Goal: Book appointment/travel/reservation

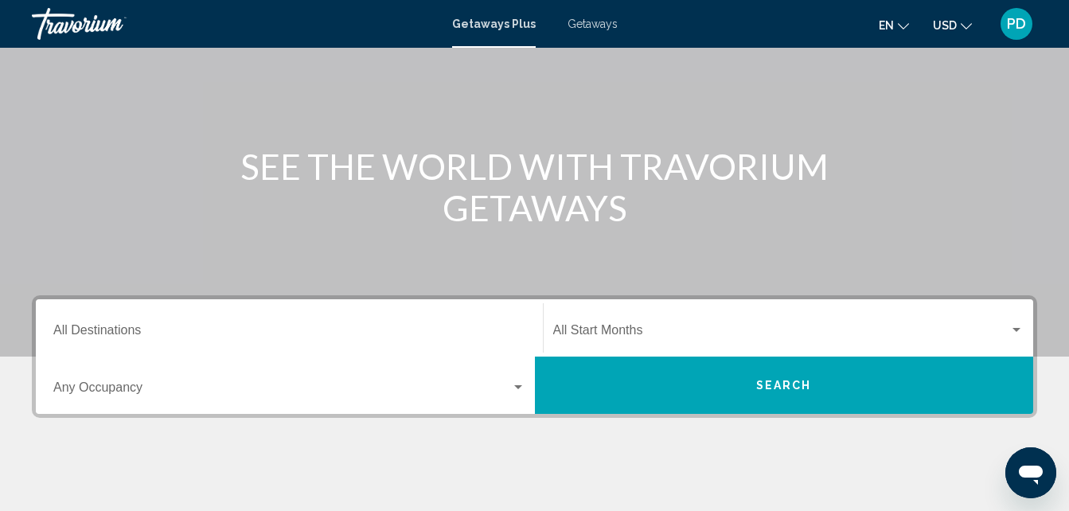
scroll to position [283, 0]
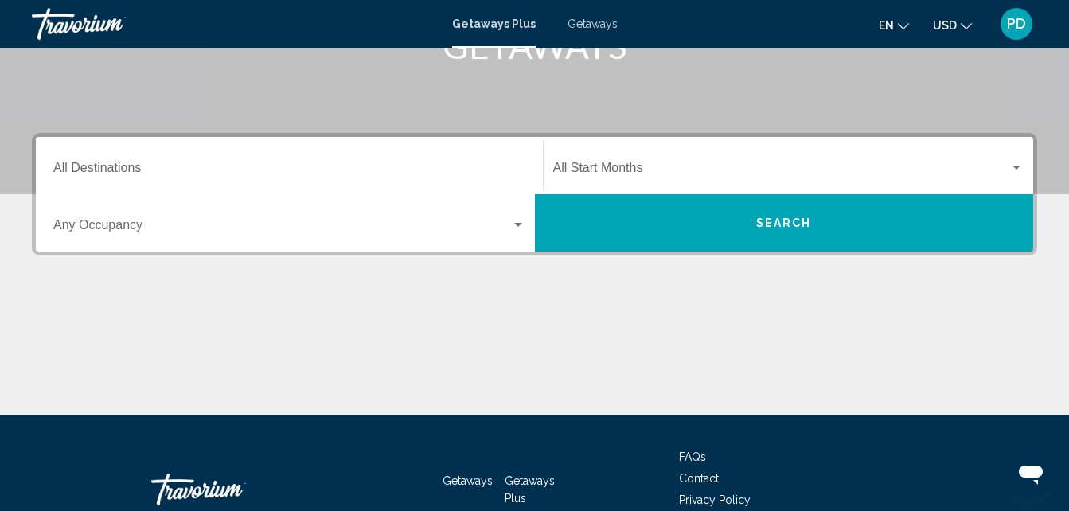
click at [799, 213] on button "Search" at bounding box center [784, 222] width 499 height 57
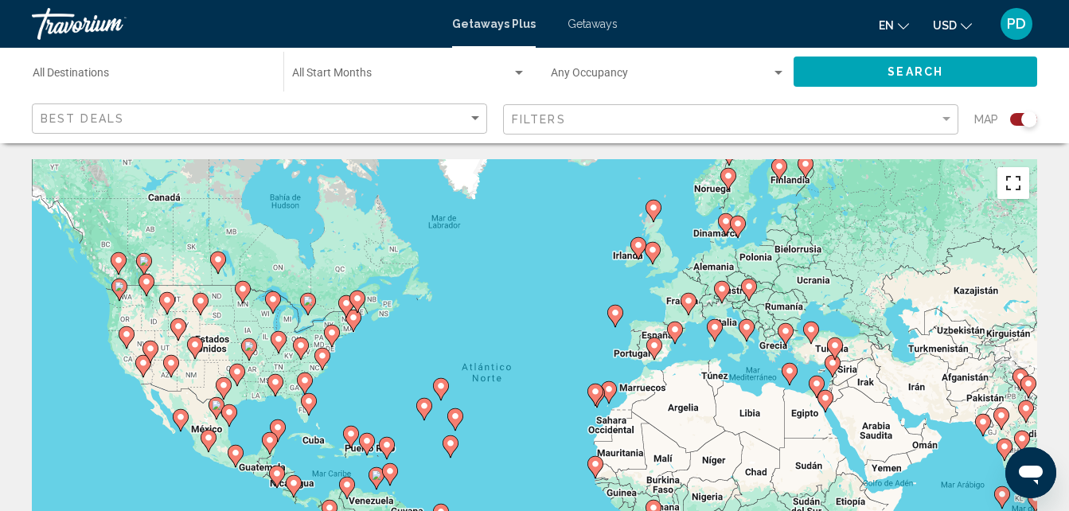
click at [1012, 182] on button "Cambiar a la vista en pantalla completa" at bounding box center [1014, 183] width 32 height 32
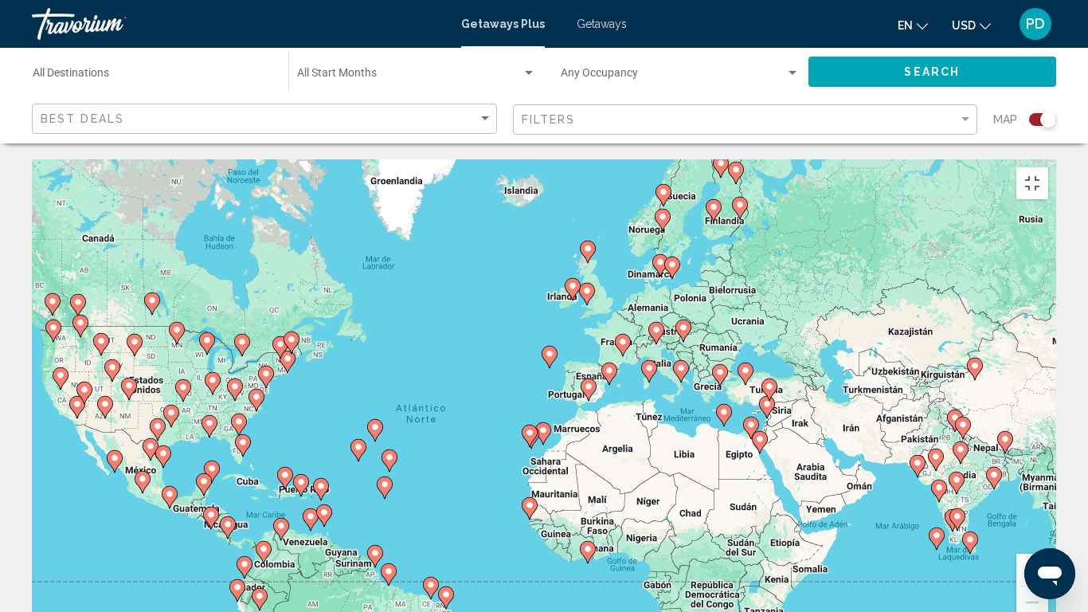
drag, startPoint x: 740, startPoint y: 350, endPoint x: 663, endPoint y: 390, distance: 86.6
click at [663, 390] on div "Para activar la función de arrastre con el teclado, pulsa Alt + Intro. Cuando h…" at bounding box center [544, 398] width 1024 height 478
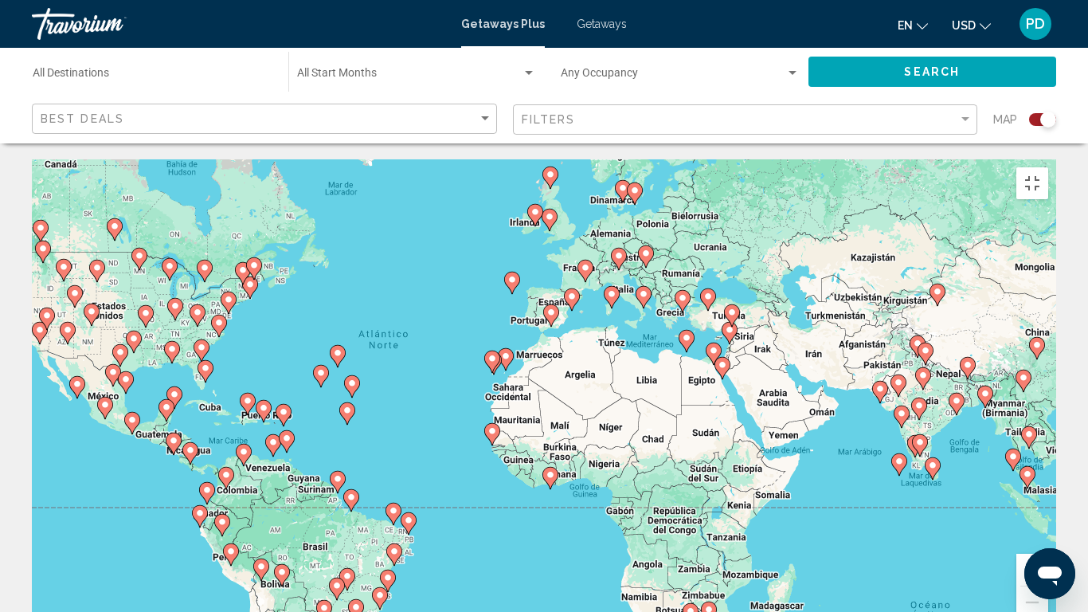
drag, startPoint x: 436, startPoint y: 317, endPoint x: 398, endPoint y: 250, distance: 76.7
click at [398, 250] on div "Para activar la función de arrastre con el teclado, pulsa Alt + Intro. Cuando h…" at bounding box center [544, 398] width 1024 height 478
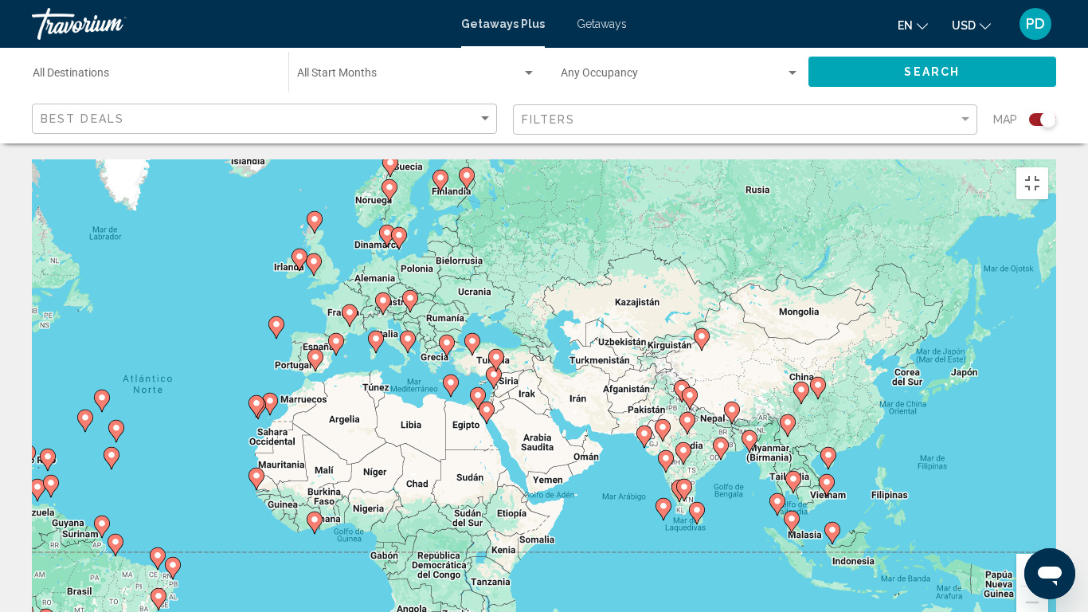
drag, startPoint x: 515, startPoint y: 403, endPoint x: 284, endPoint y: 446, distance: 234.9
click at [284, 446] on div "Para activar la función de arrastre con el teclado, pulsa Alt + Intro. Cuando h…" at bounding box center [544, 398] width 1024 height 478
click at [993, 510] on image "Main content" at bounding box center [992, 613] width 10 height 10
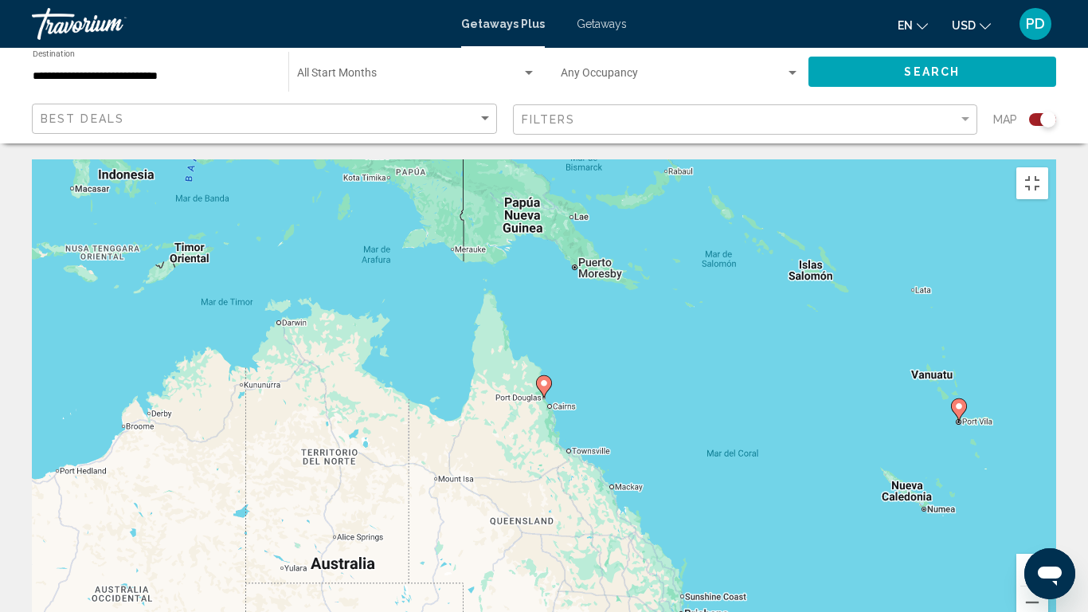
click at [542, 378] on image "Main content" at bounding box center [544, 383] width 10 height 10
type input "**********"
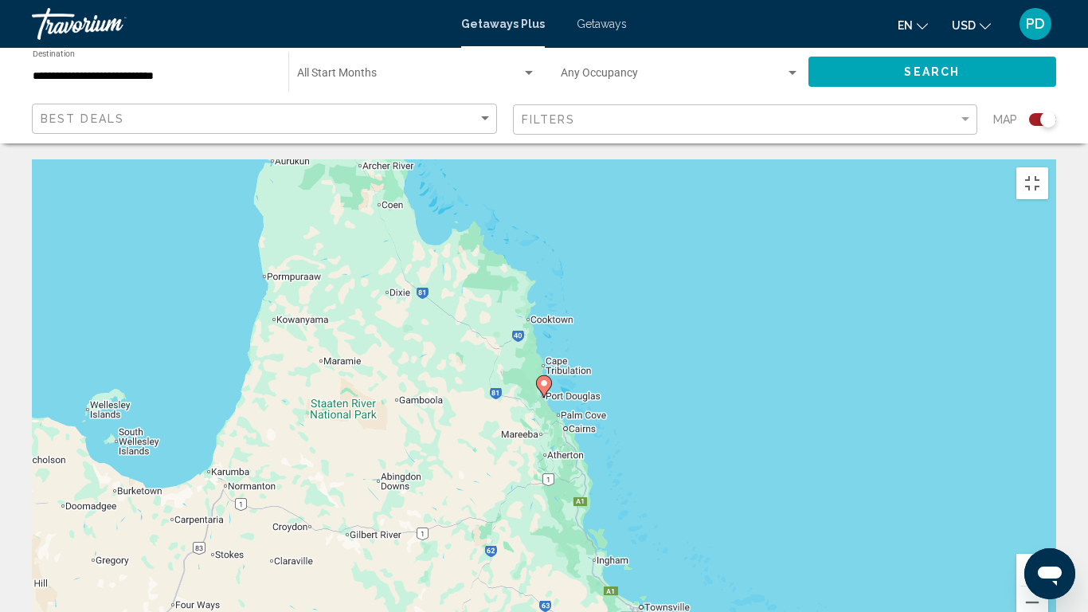
click at [542, 378] on image "Main content" at bounding box center [544, 383] width 10 height 10
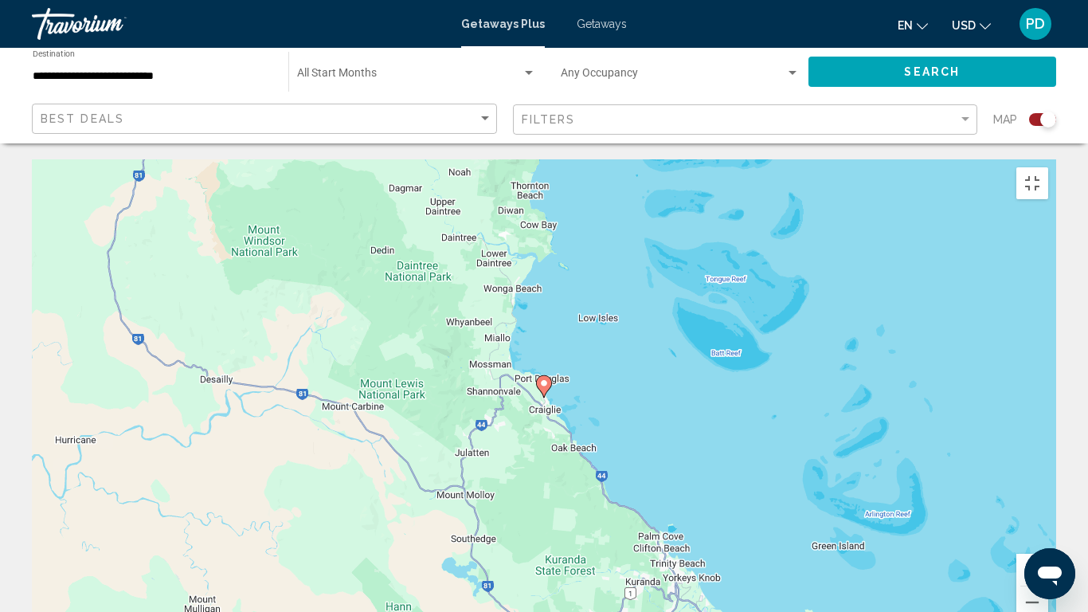
click at [545, 376] on icon "Main content" at bounding box center [544, 386] width 14 height 21
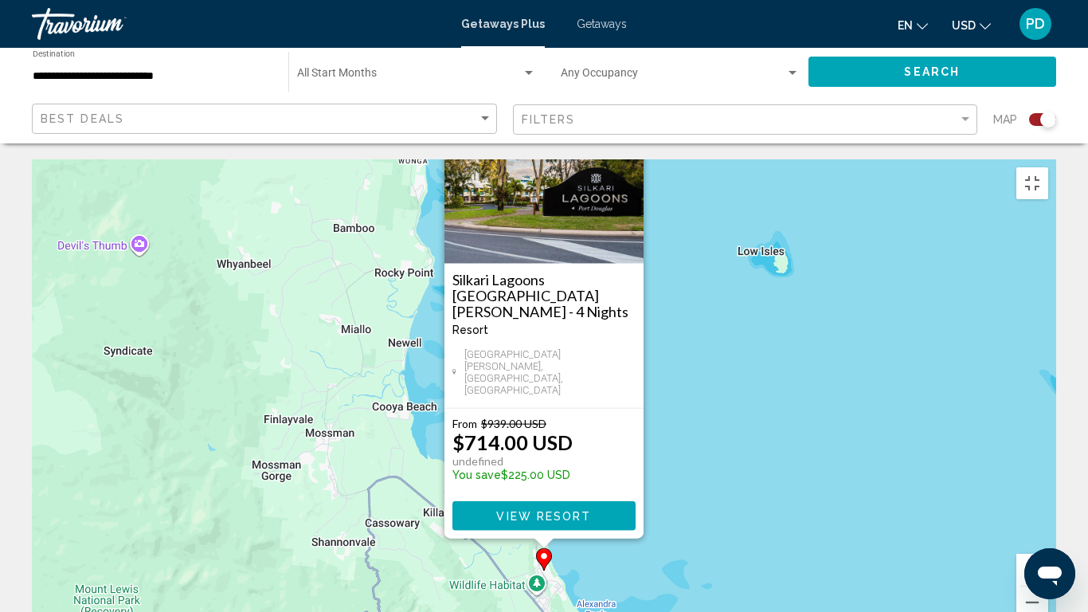
click at [631, 106] on button "Cerrar" at bounding box center [630, 118] width 24 height 24
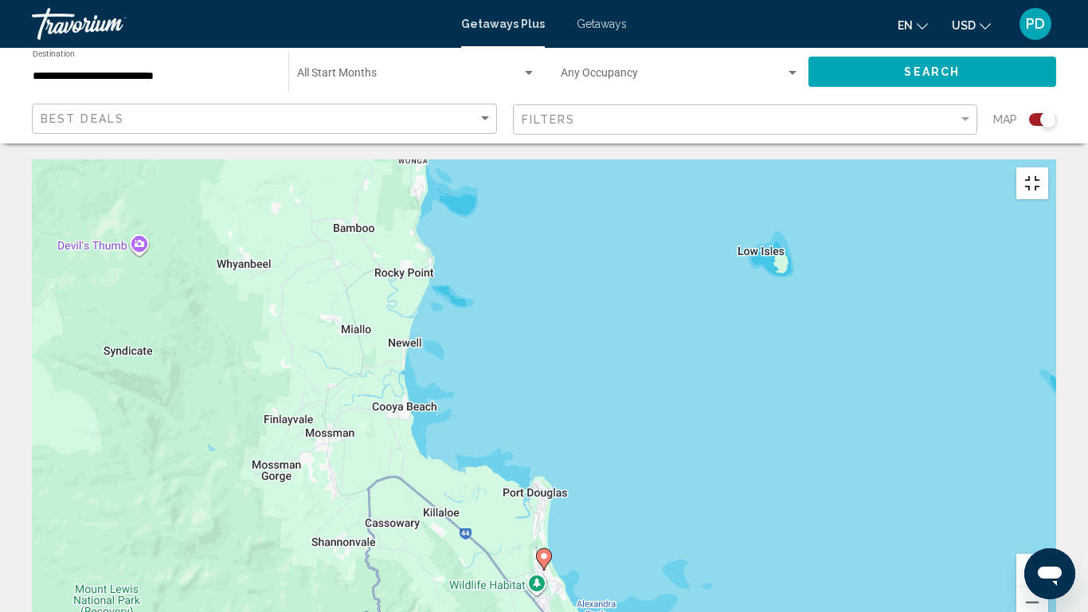
click at [1048, 167] on button "Cambiar a la vista en pantalla completa" at bounding box center [1032, 183] width 32 height 32
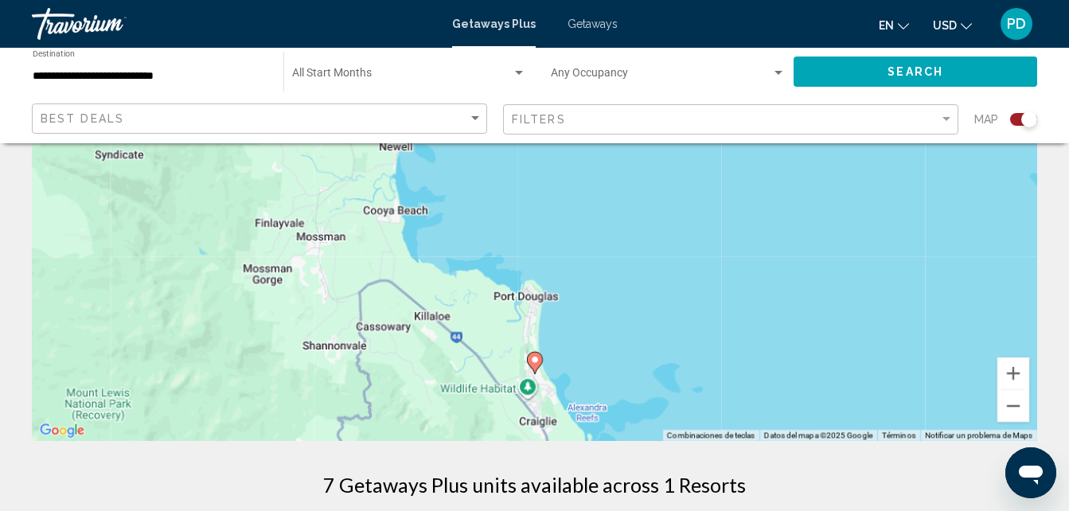
scroll to position [211, 0]
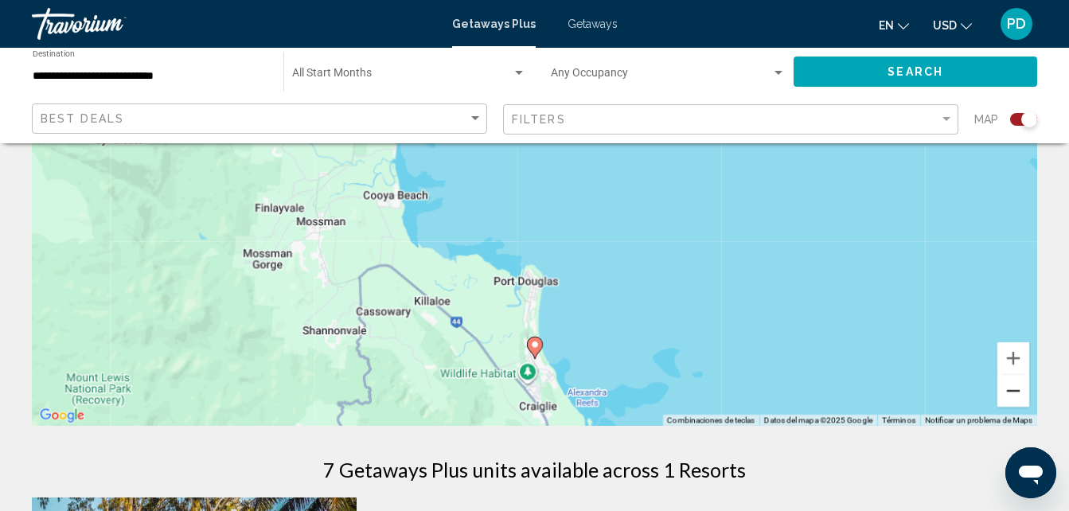
click at [1011, 391] on button "Reducir" at bounding box center [1014, 391] width 32 height 32
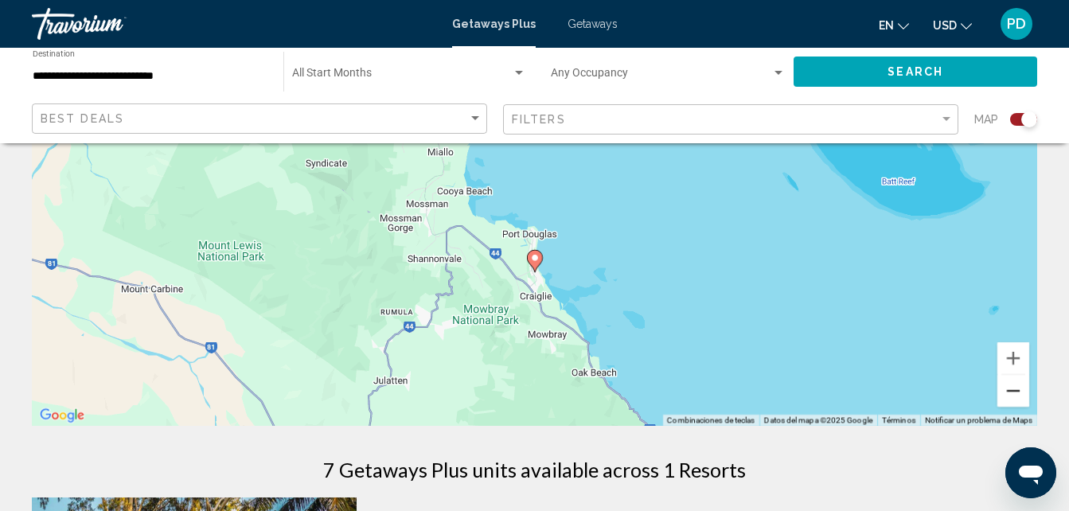
click at [1011, 391] on button "Reducir" at bounding box center [1014, 391] width 32 height 32
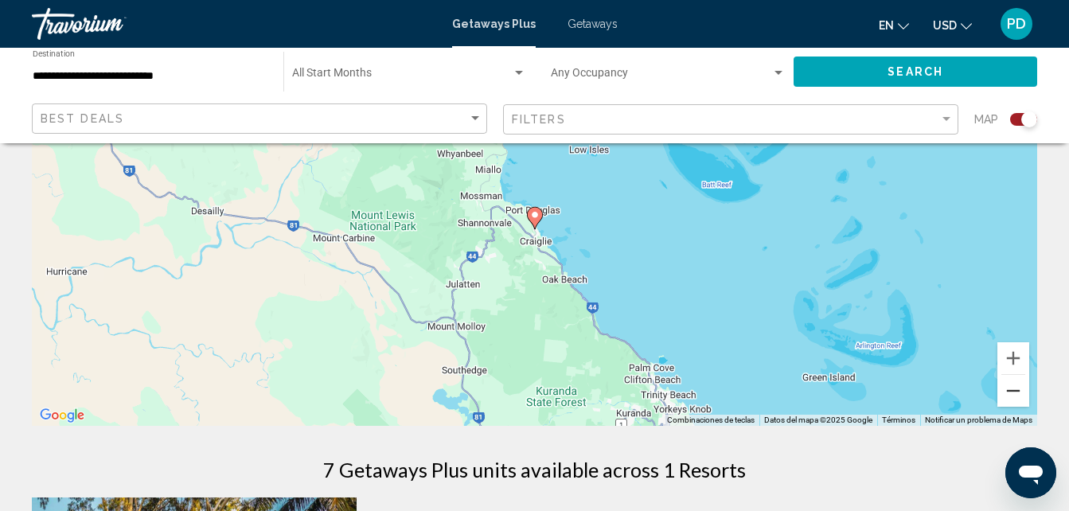
click at [1011, 391] on button "Reducir" at bounding box center [1014, 391] width 32 height 32
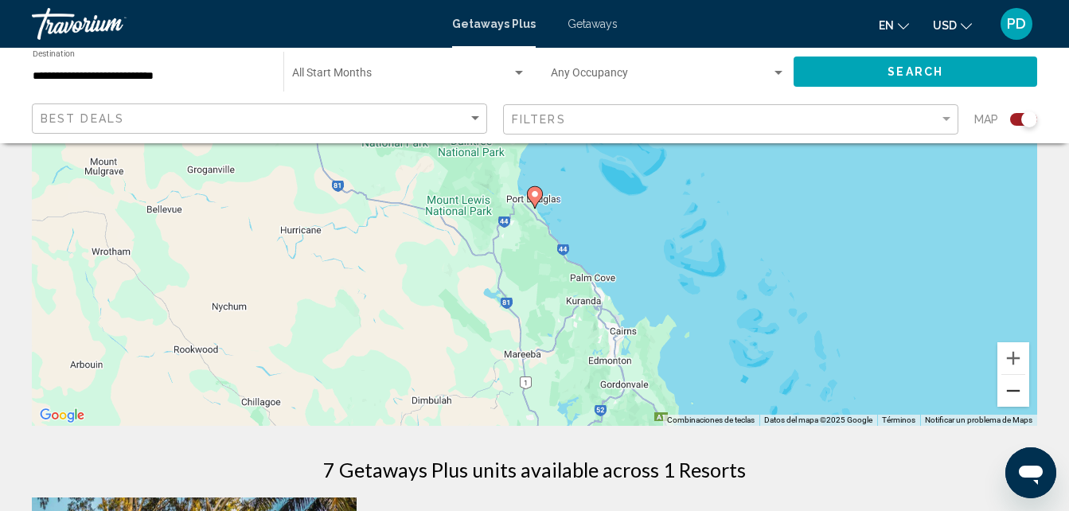
click at [1011, 391] on button "Reducir" at bounding box center [1014, 391] width 32 height 32
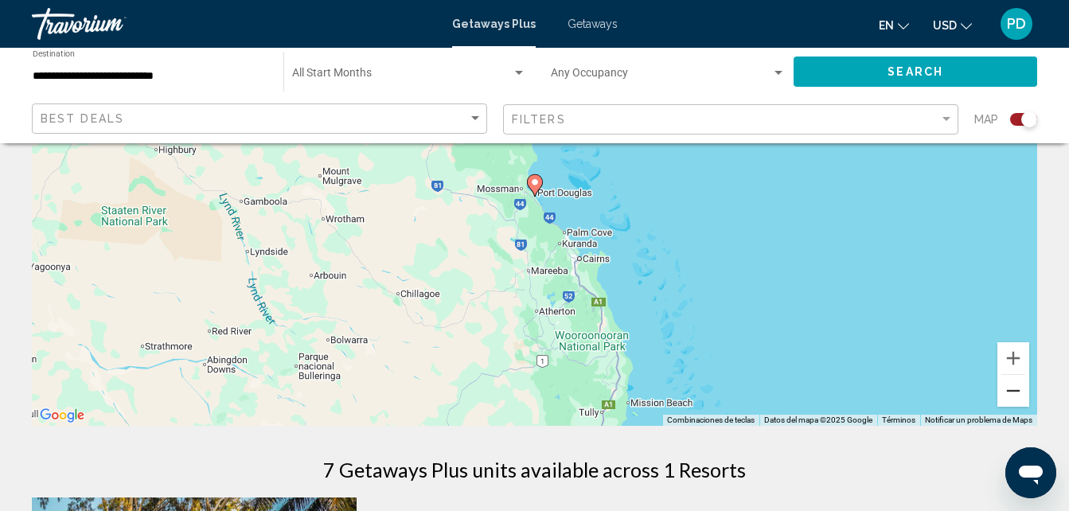
click at [1011, 391] on button "Reducir" at bounding box center [1014, 391] width 32 height 32
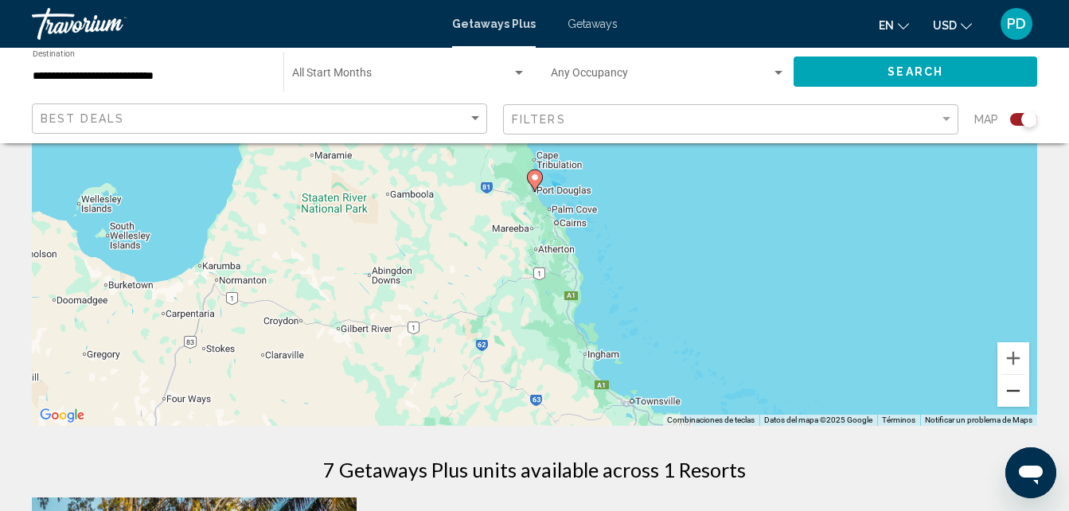
click at [1011, 391] on button "Reducir" at bounding box center [1014, 391] width 32 height 32
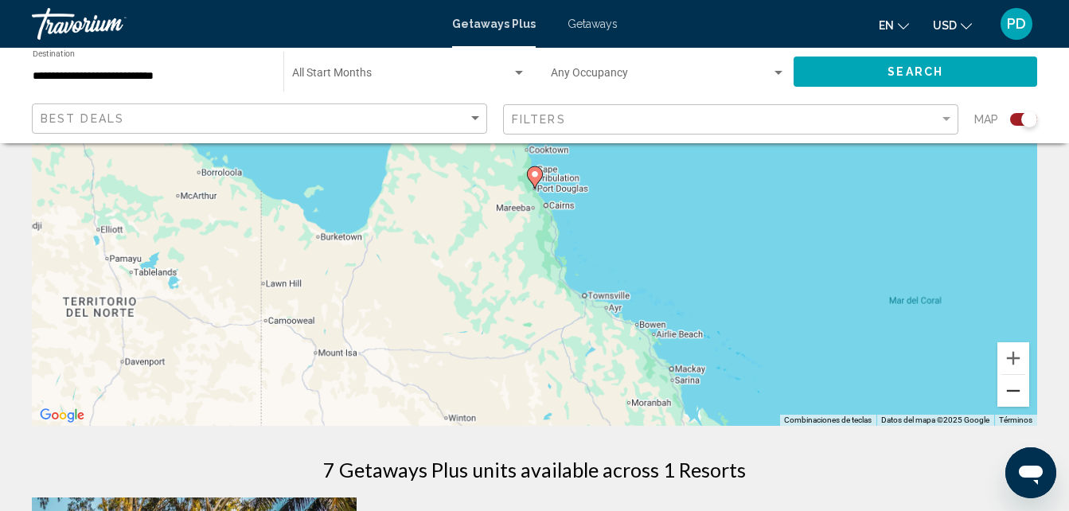
click at [1011, 391] on button "Reducir" at bounding box center [1014, 391] width 32 height 32
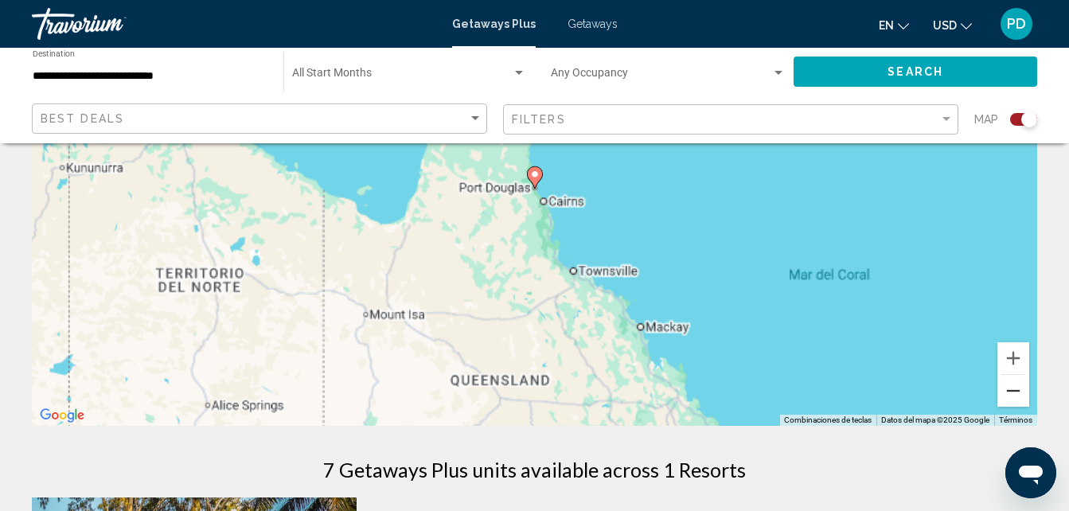
click at [1011, 391] on button "Reducir" at bounding box center [1014, 391] width 32 height 32
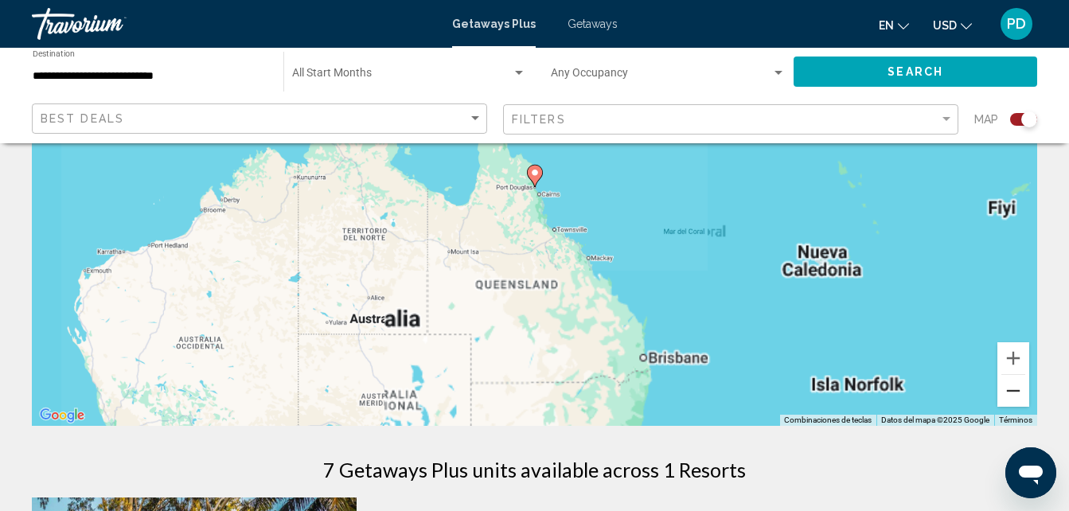
click at [1011, 391] on button "Reducir" at bounding box center [1014, 391] width 32 height 32
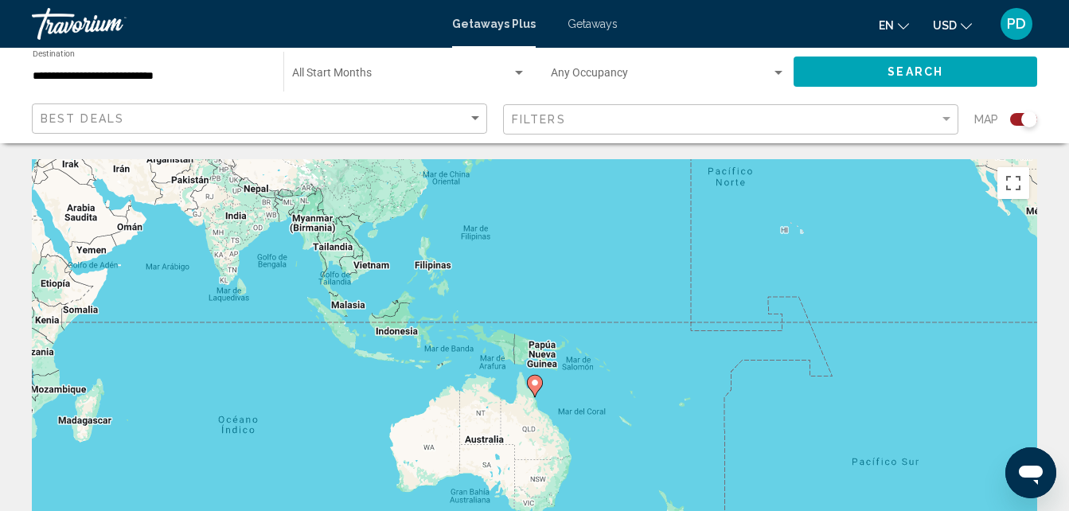
scroll to position [13, 0]
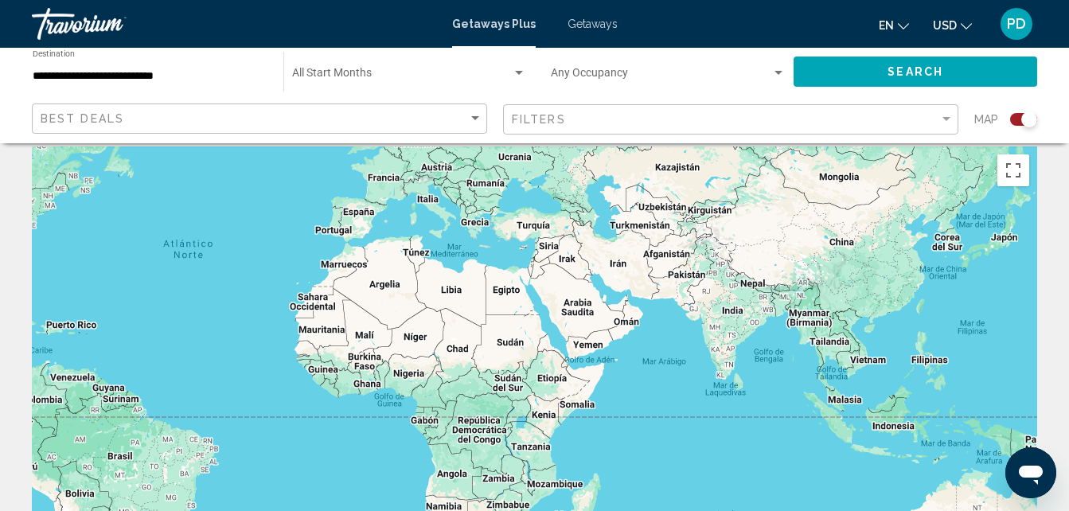
drag, startPoint x: 248, startPoint y: 345, endPoint x: 749, endPoint y: 450, distance: 511.8
click at [749, 450] on div "Para activar la función de arrastre con el teclado, pulsa Alt + Intro. Cuando h…" at bounding box center [535, 386] width 1006 height 478
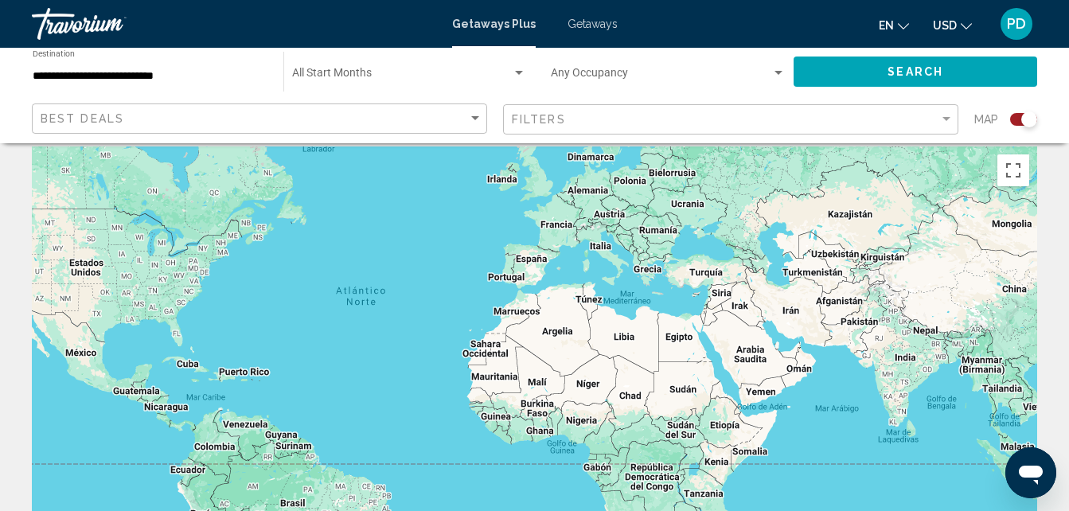
drag, startPoint x: 212, startPoint y: 283, endPoint x: 386, endPoint y: 328, distance: 180.2
click at [386, 328] on div "Para activar la función de arrastre con el teclado, pulsa Alt + Intro. Cuando h…" at bounding box center [535, 386] width 1006 height 478
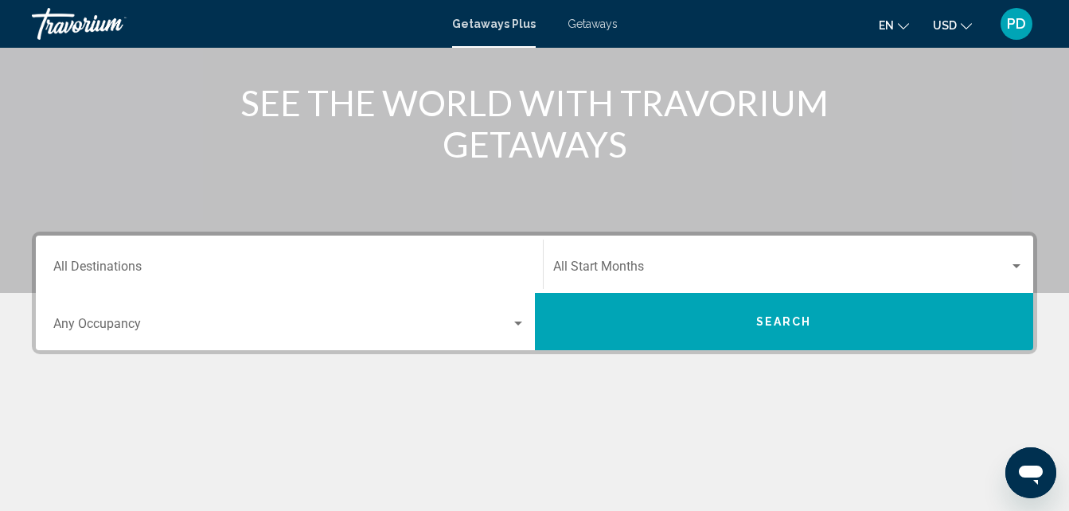
scroll to position [186, 0]
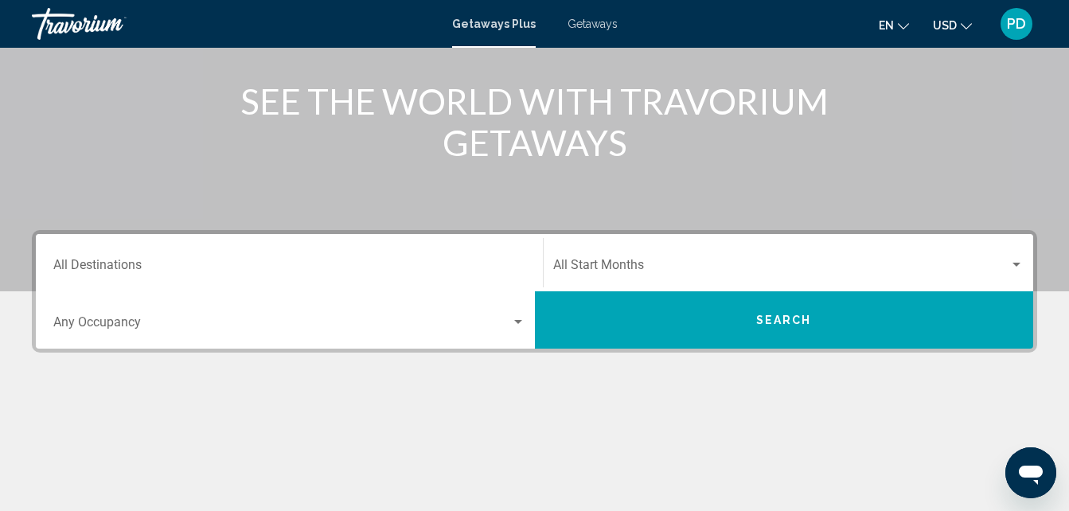
click at [818, 323] on button "Search" at bounding box center [784, 319] width 499 height 57
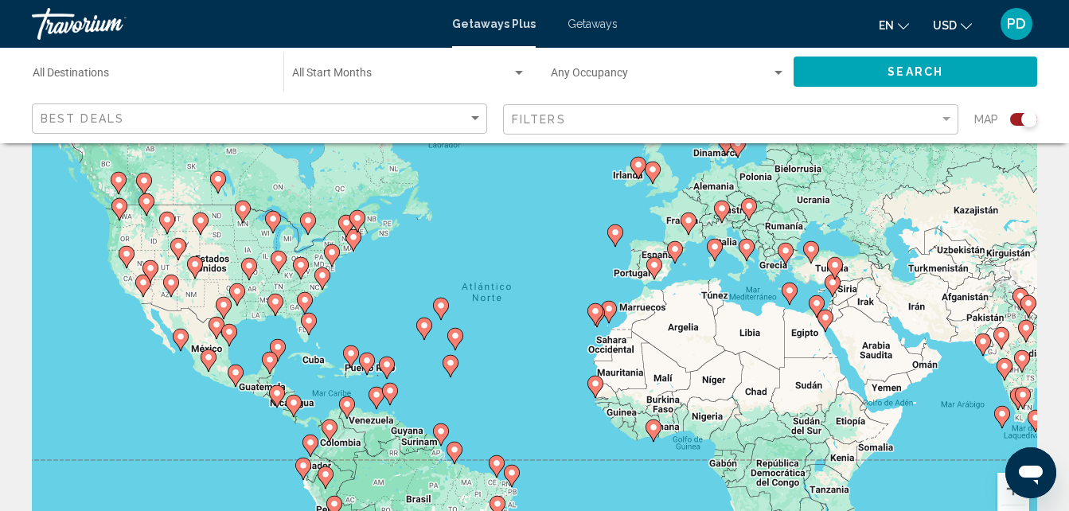
scroll to position [16, 0]
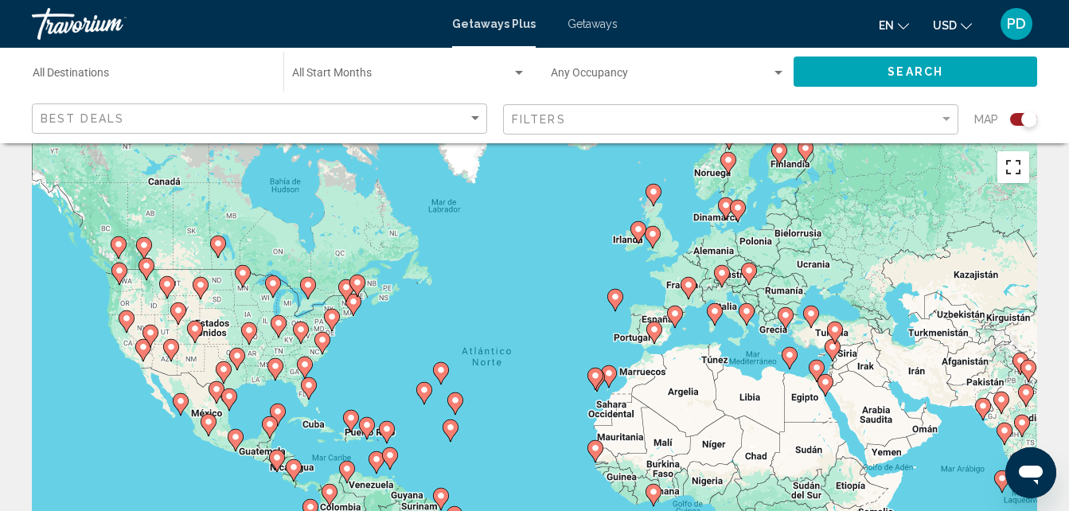
click at [1013, 162] on button "Cambiar a la vista en pantalla completa" at bounding box center [1014, 167] width 32 height 32
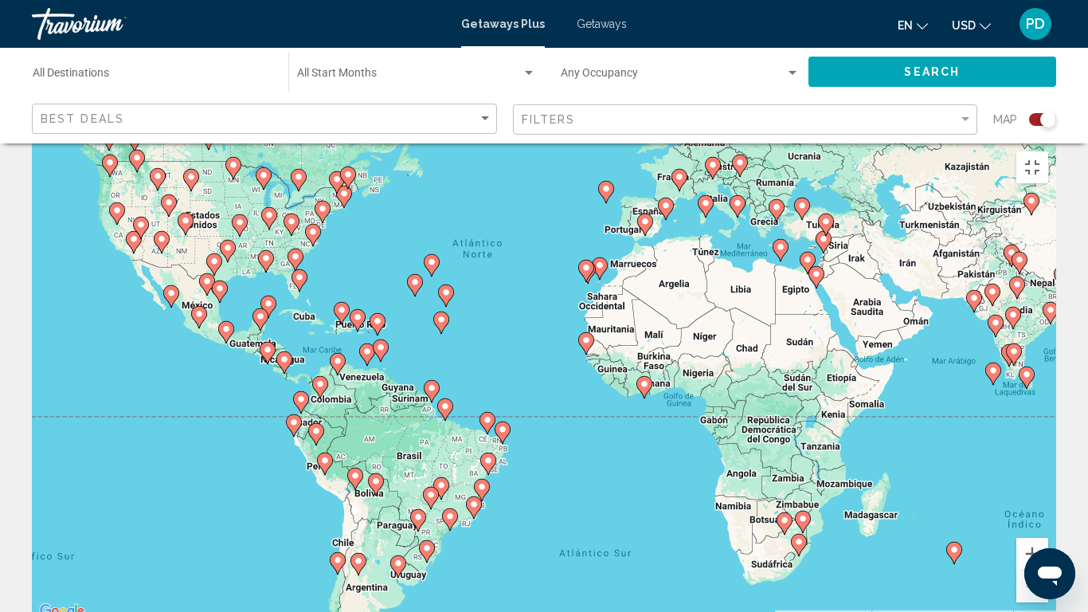
drag, startPoint x: 573, startPoint y: 423, endPoint x: 554, endPoint y: 312, distance: 112.3
click at [554, 312] on div "Para activar la función de arrastre con el teclado, pulsa Alt + Intro. Cuando h…" at bounding box center [544, 382] width 1024 height 478
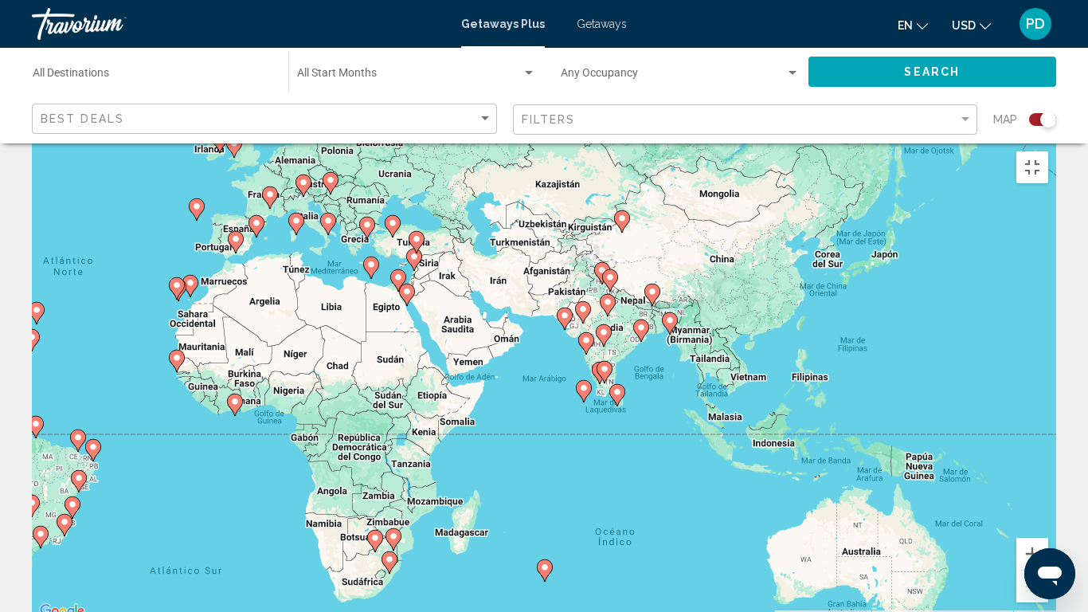
drag, startPoint x: 966, startPoint y: 398, endPoint x: 555, endPoint y: 416, distance: 411.3
click at [555, 416] on div "Para activar la función de arrastre con el teclado, pulsa Alt + Intro. Cuando h…" at bounding box center [544, 382] width 1024 height 478
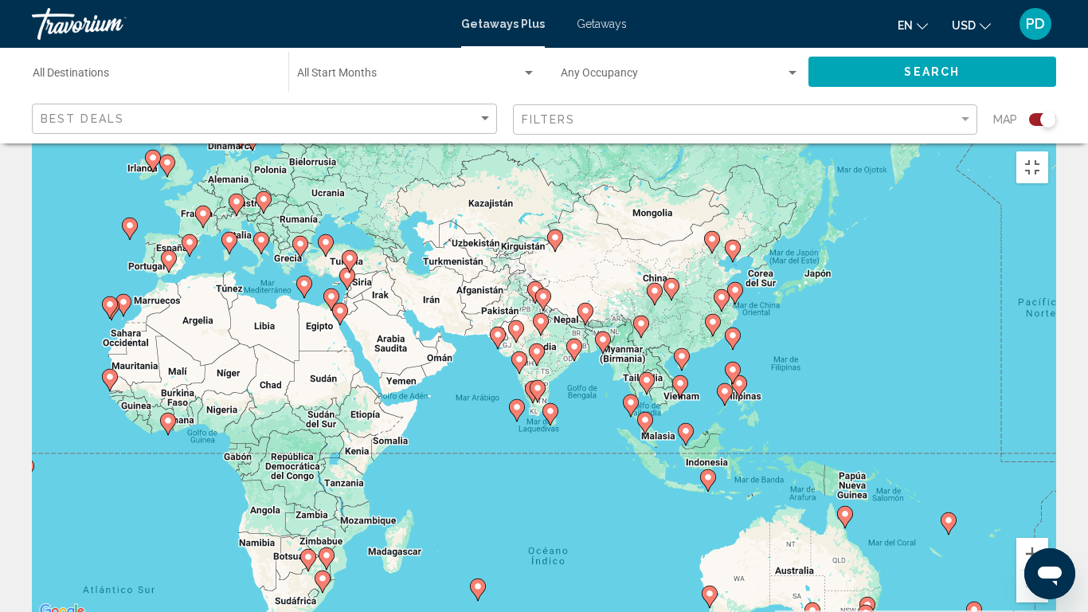
drag, startPoint x: 563, startPoint y: 398, endPoint x: 495, endPoint y: 415, distance: 70.5
click at [495, 415] on div "Para activar la función de arrastre con el teclado, pulsa Alt + Intro. Cuando h…" at bounding box center [544, 382] width 1024 height 478
